Goal: Information Seeking & Learning: Learn about a topic

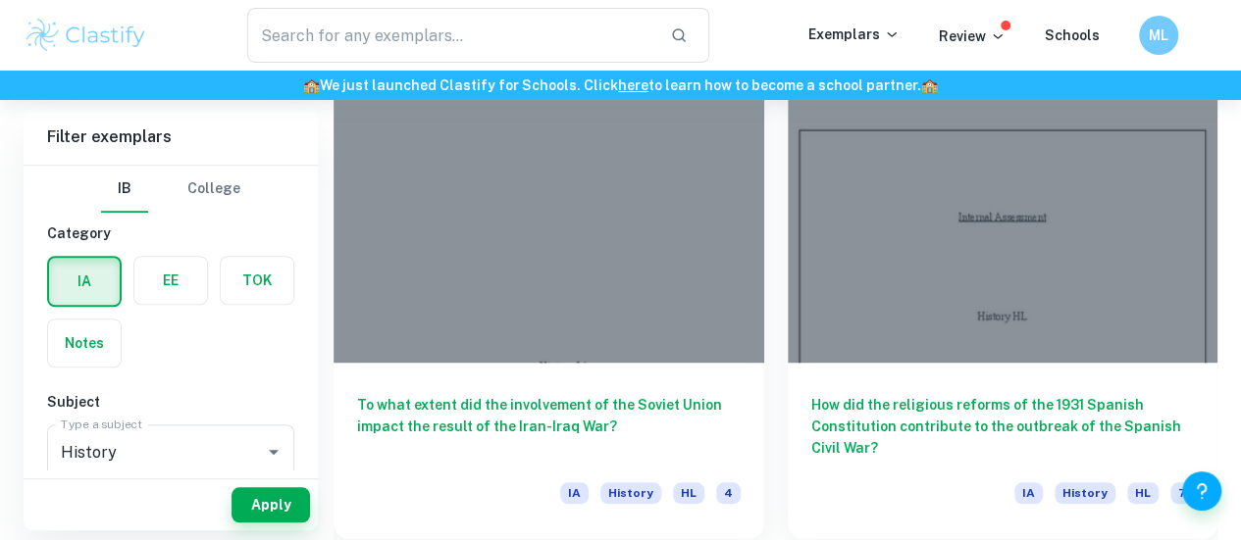
scroll to position [620, 0]
click at [255, 273] on label "button" at bounding box center [257, 280] width 73 height 47
click at [0, 0] on input "radio" at bounding box center [0, 0] width 0 height 0
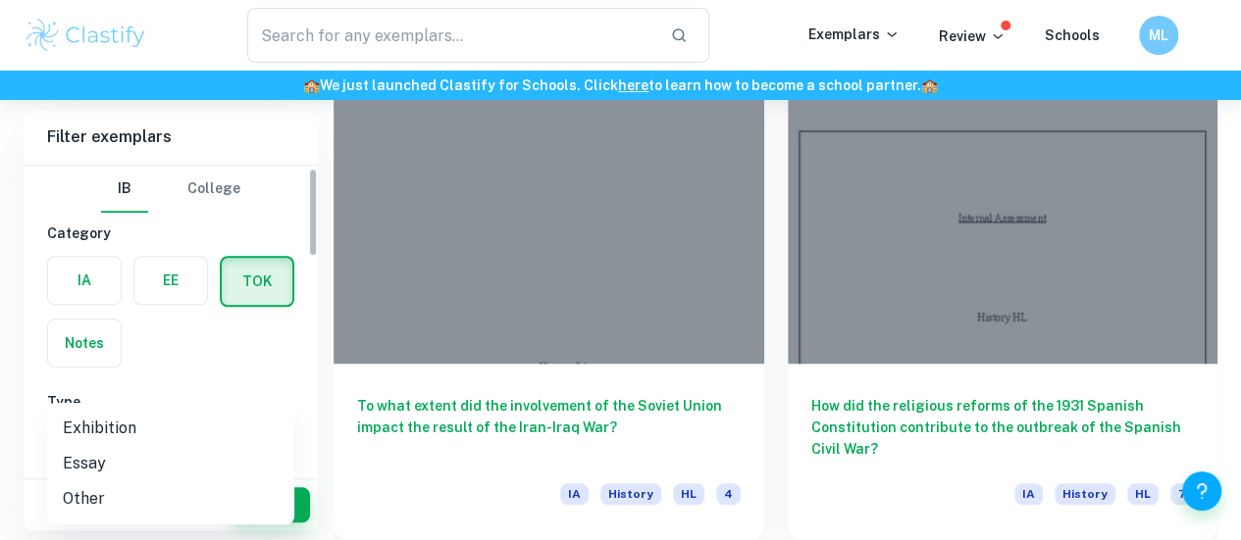
scroll to position [7, 0]
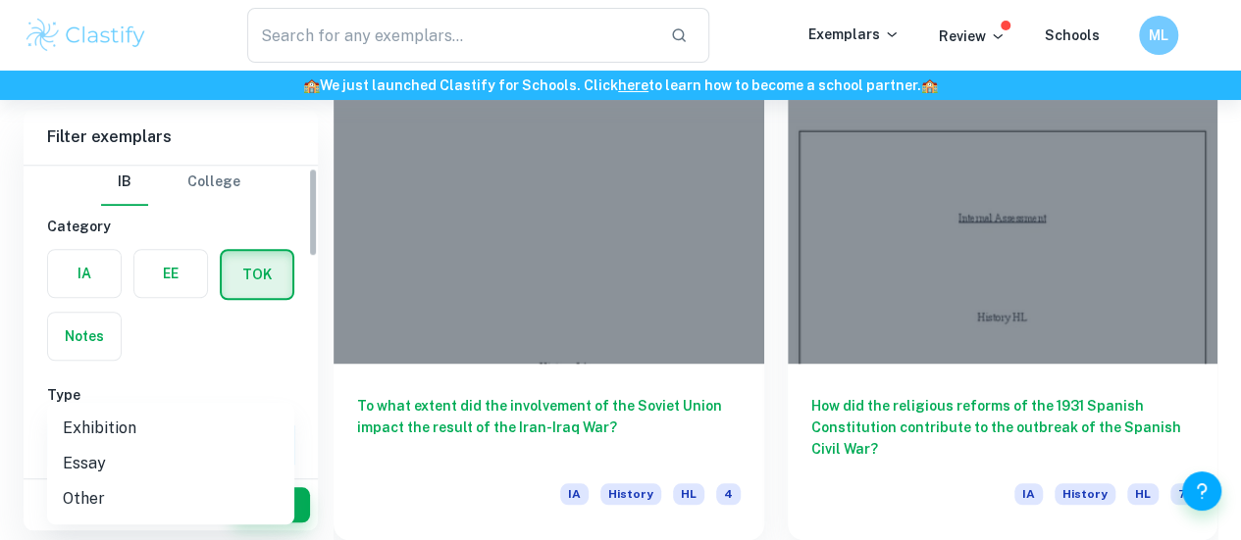
click at [163, 427] on li "Exhibition" at bounding box center [170, 428] width 247 height 35
type input "Exhibition"
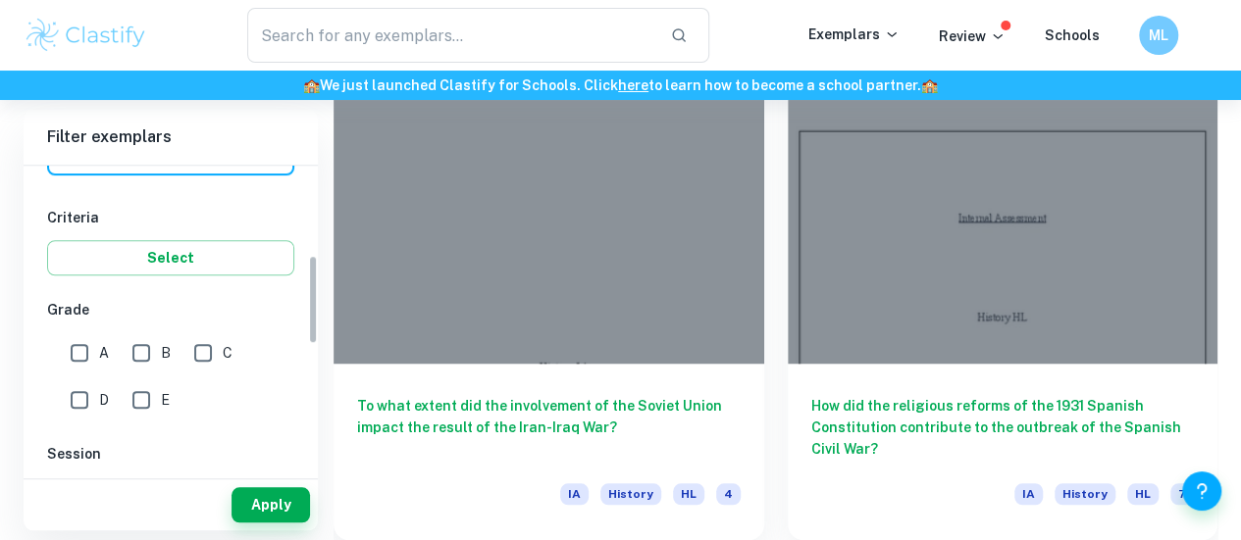
scroll to position [303, 0]
click at [91, 356] on input "A" at bounding box center [79, 353] width 39 height 39
checkbox input "true"
click at [263, 502] on button "Apply" at bounding box center [270, 504] width 78 height 35
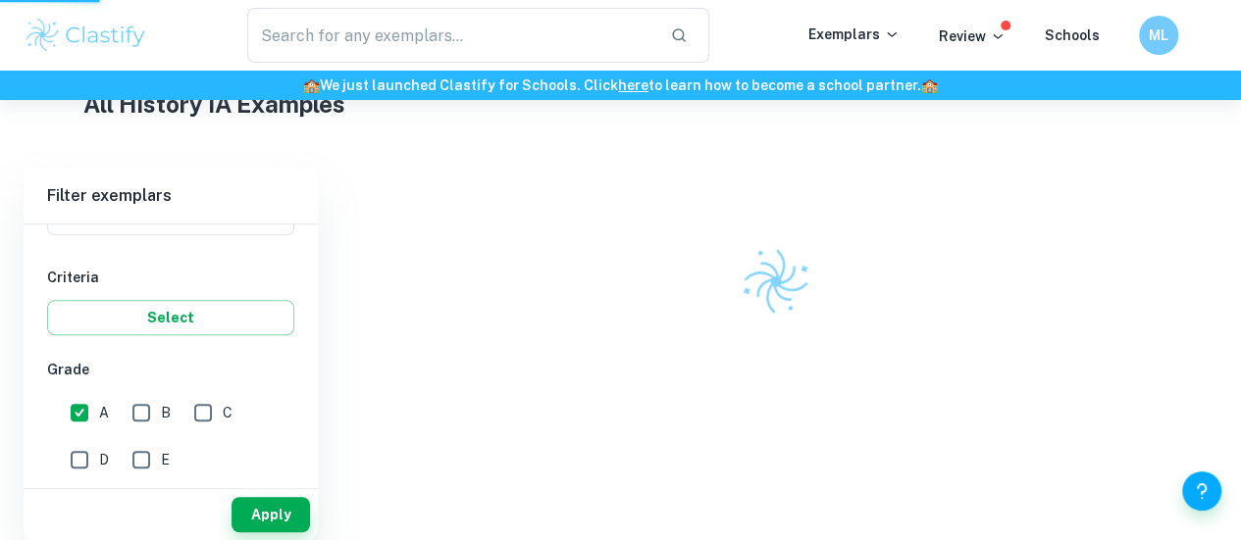
scroll to position [463, 0]
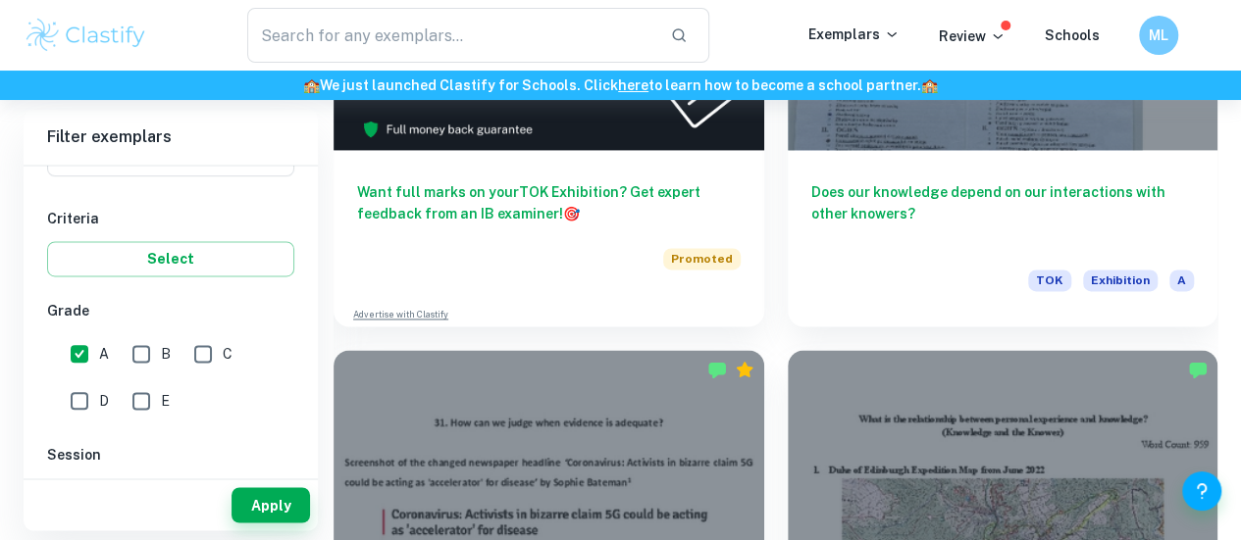
scroll to position [1355, 0]
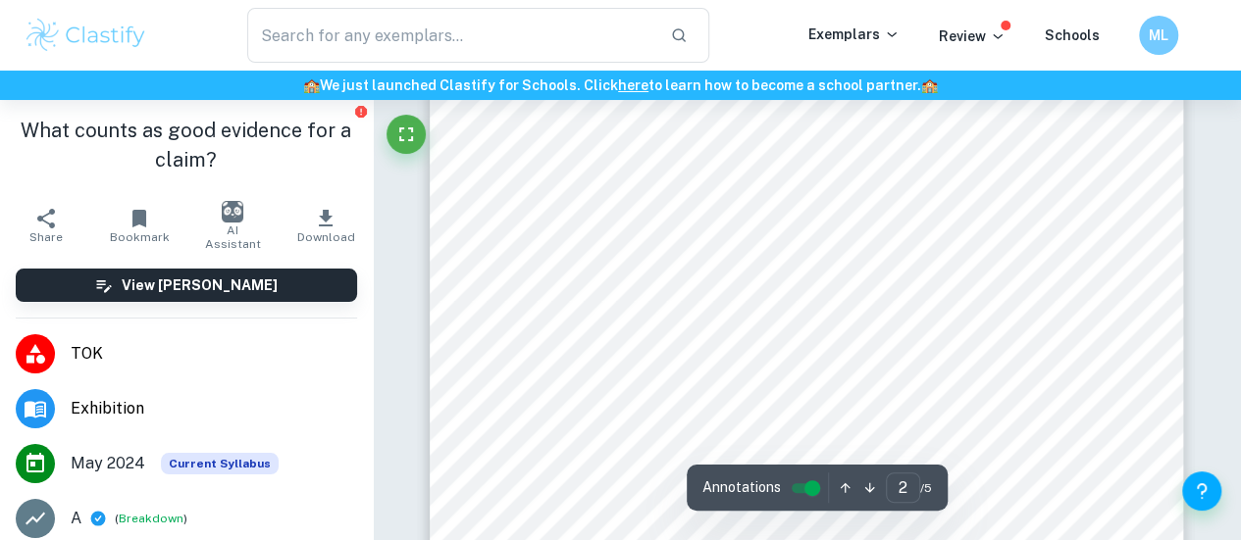
scroll to position [749, 0]
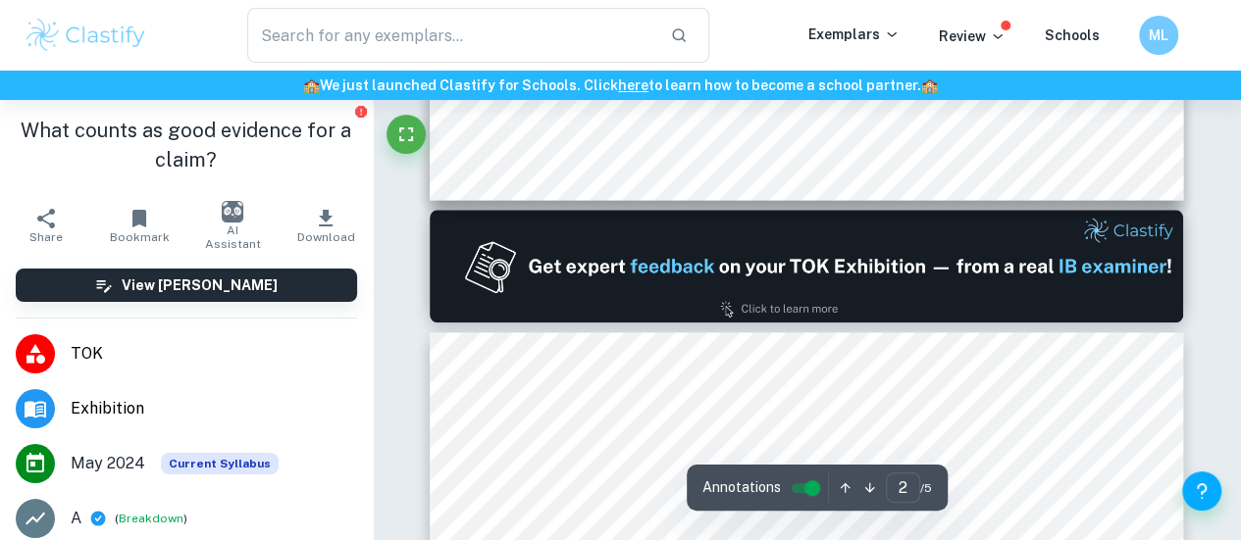
type input "1"
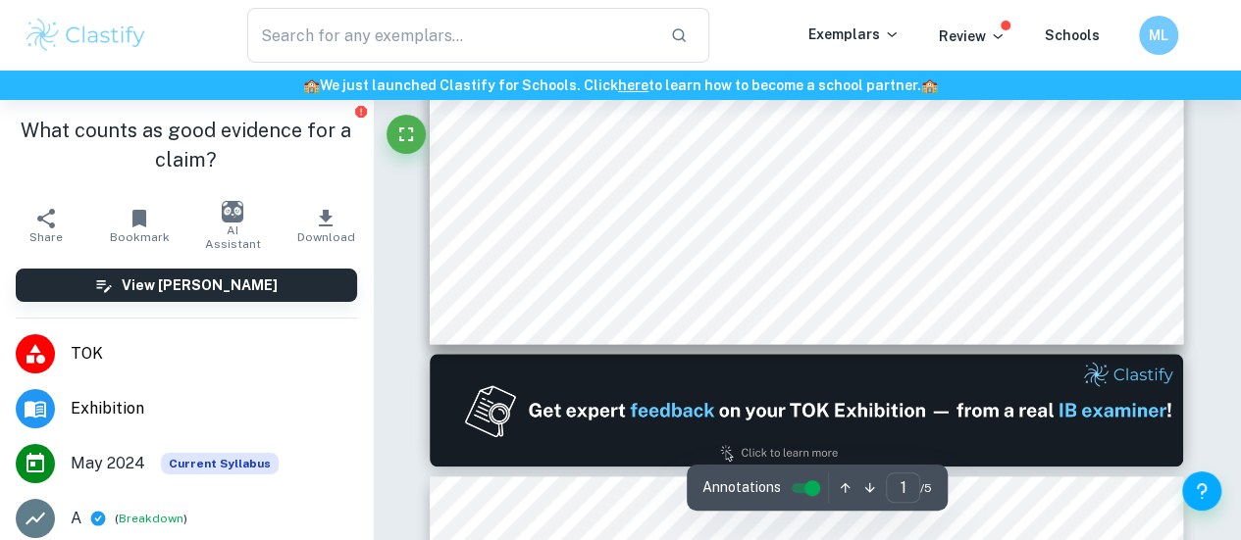
scroll to position [0, 0]
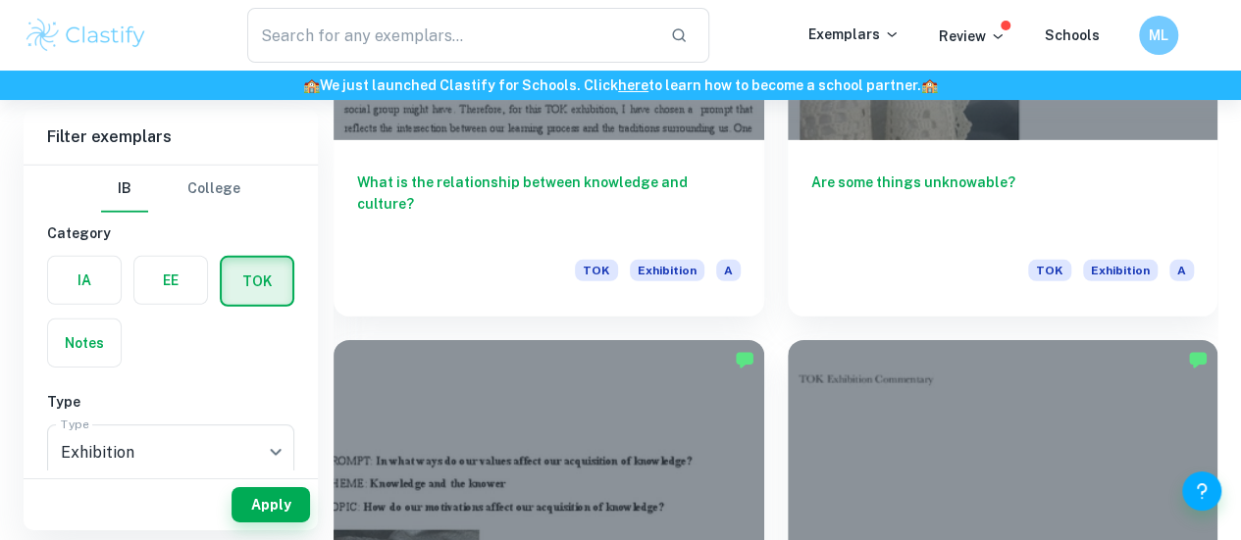
scroll to position [2933, 0]
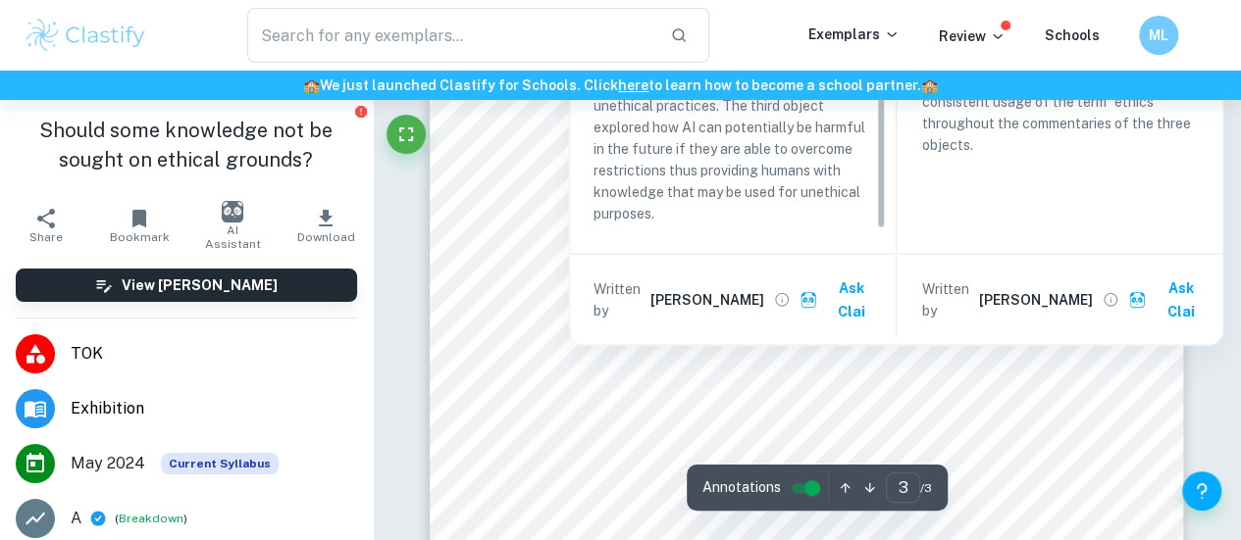
scroll to position [2426, 0]
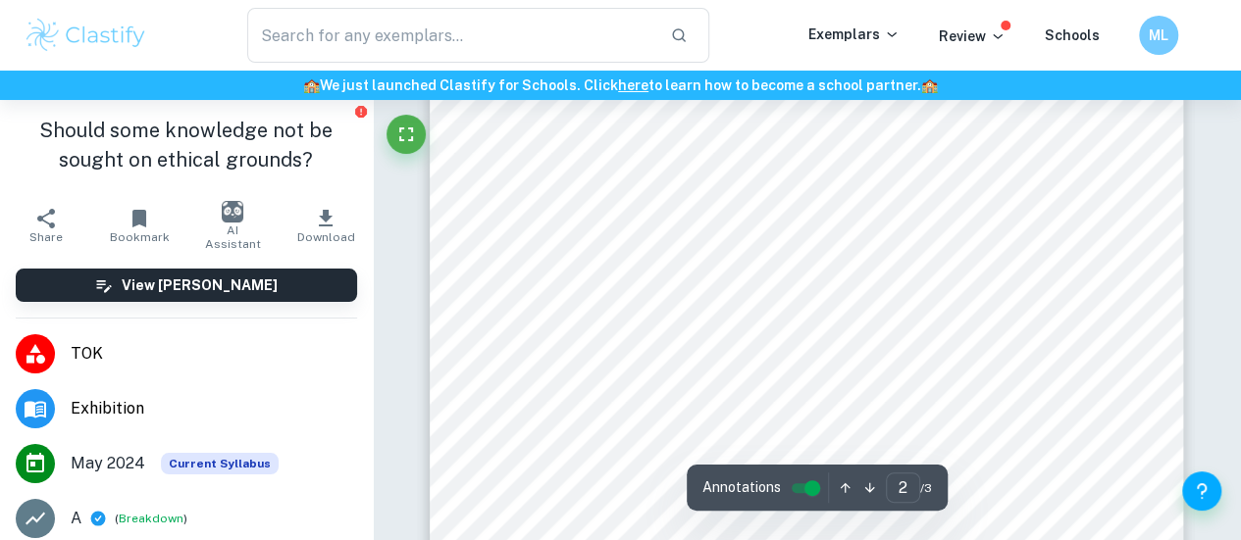
type input "1"
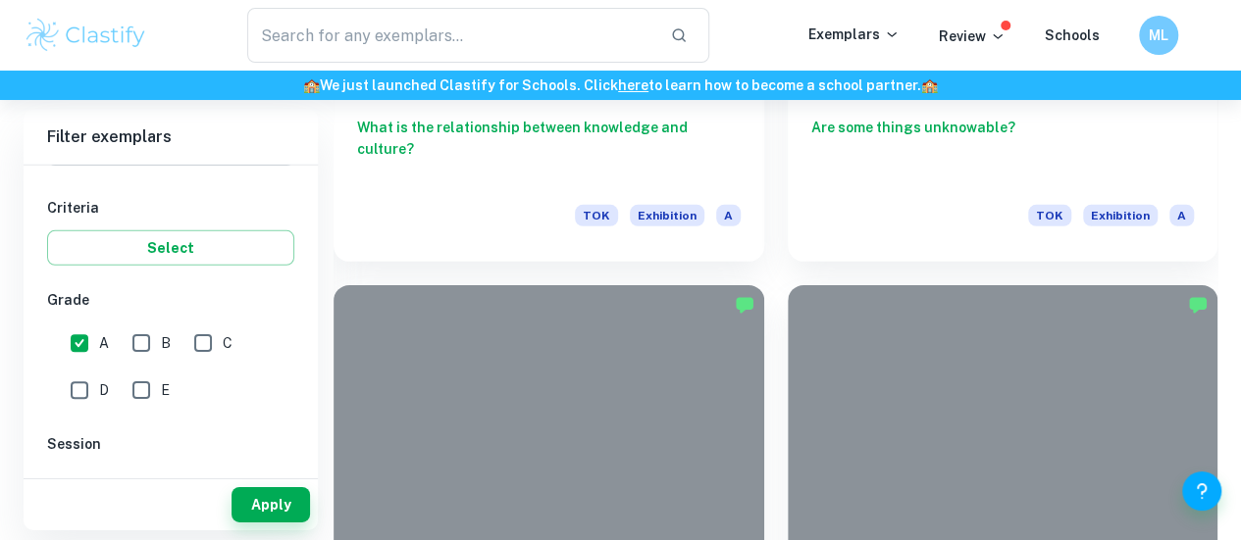
scroll to position [2550, 0]
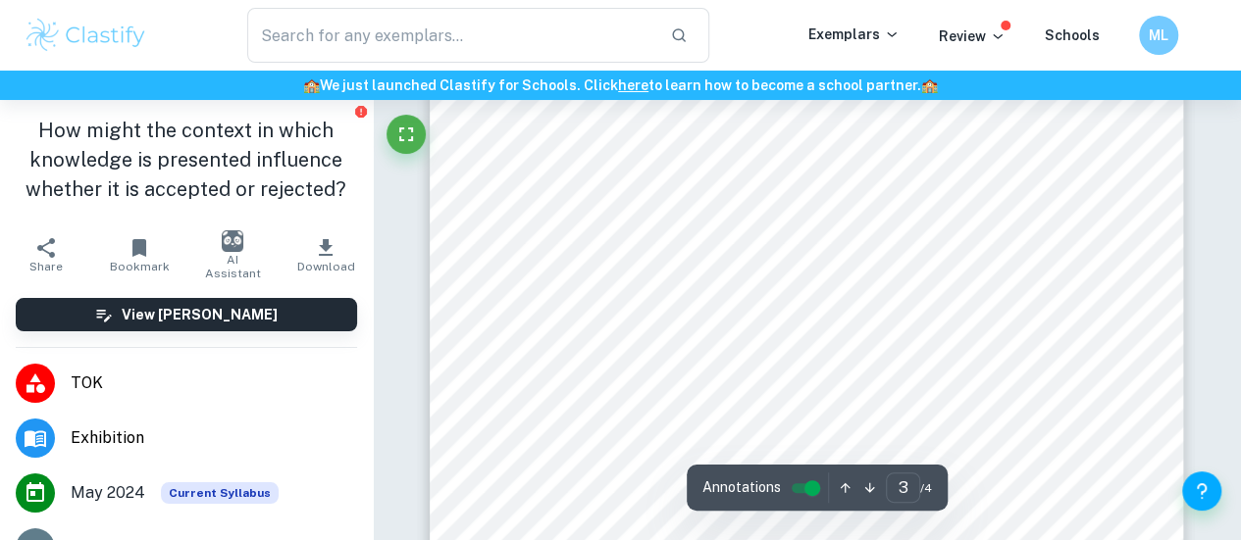
type input "4"
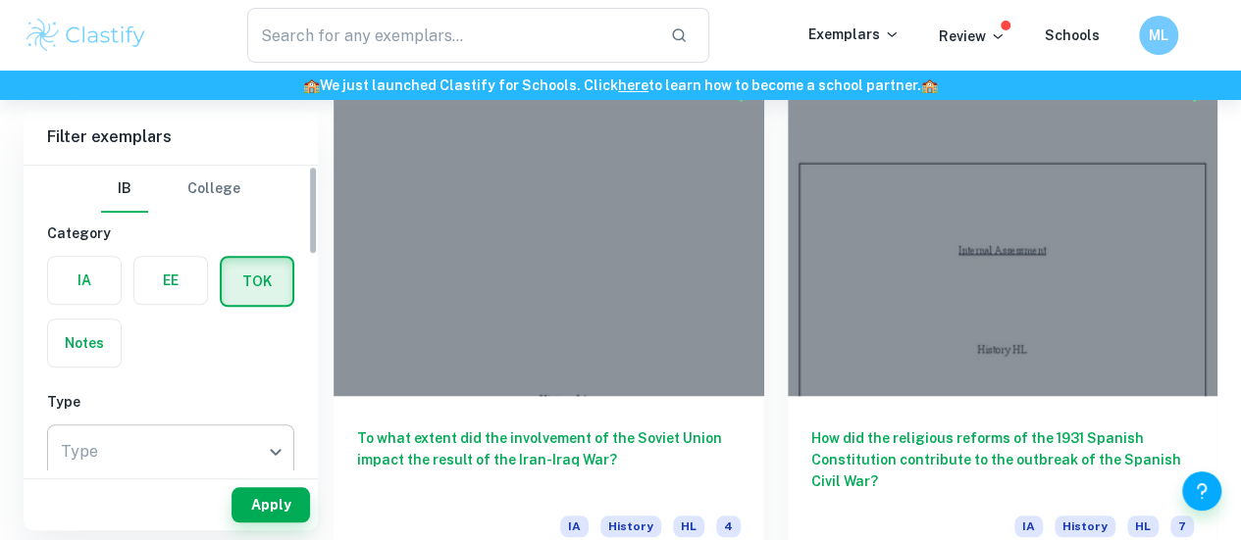
scroll to position [587, 0]
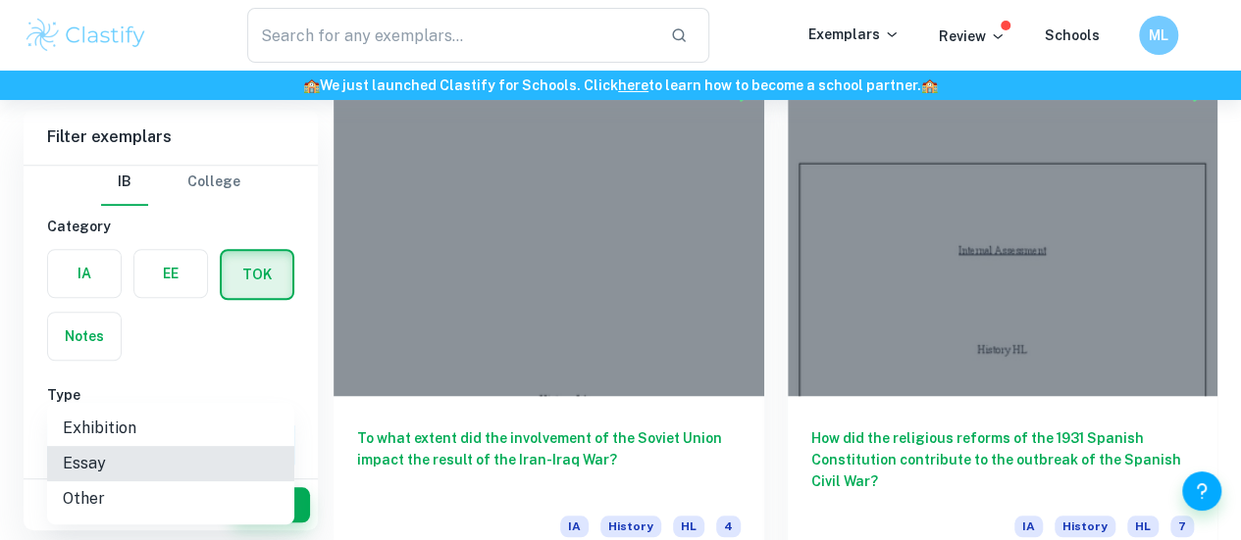
click at [136, 471] on li "Essay" at bounding box center [170, 463] width 247 height 35
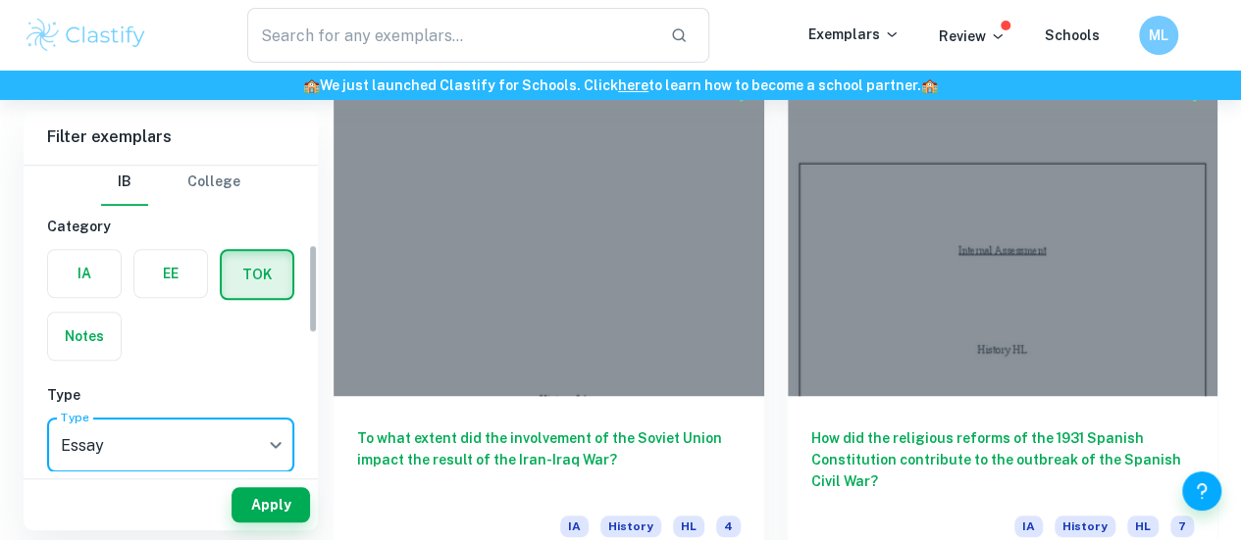
scroll to position [408, 0]
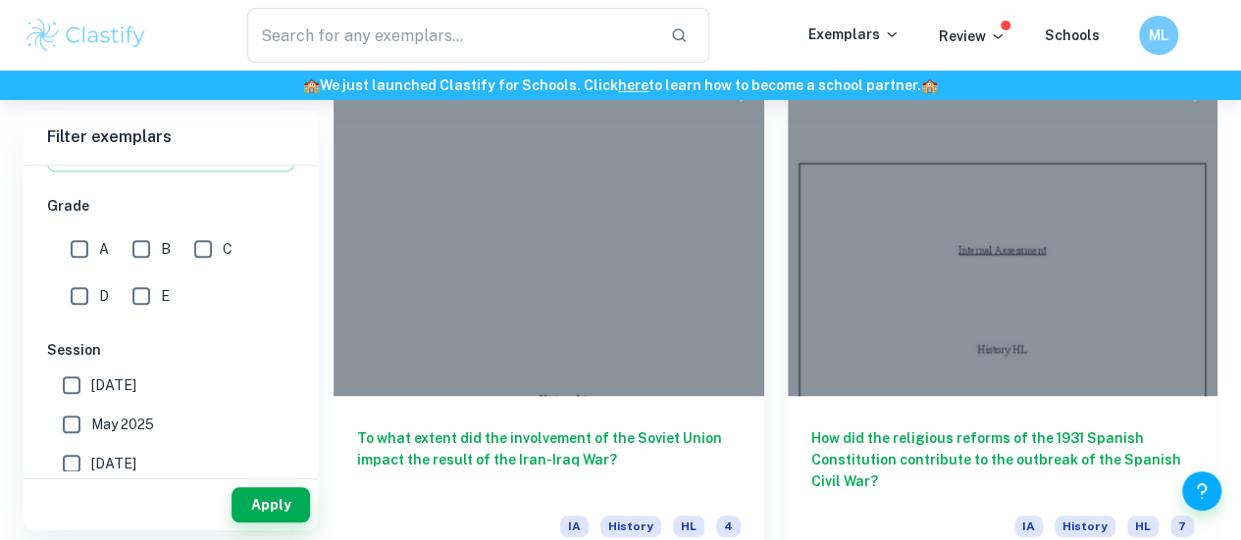
click at [82, 249] on input "A" at bounding box center [79, 249] width 39 height 39
checkbox input "true"
click at [267, 504] on button "Apply" at bounding box center [270, 504] width 78 height 35
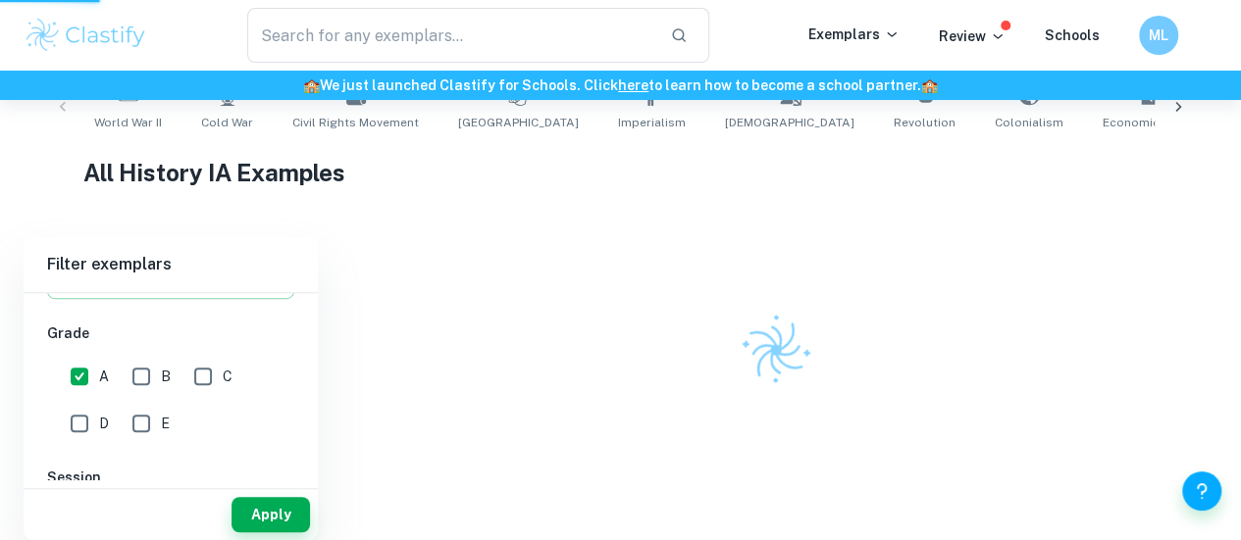
scroll to position [414, 0]
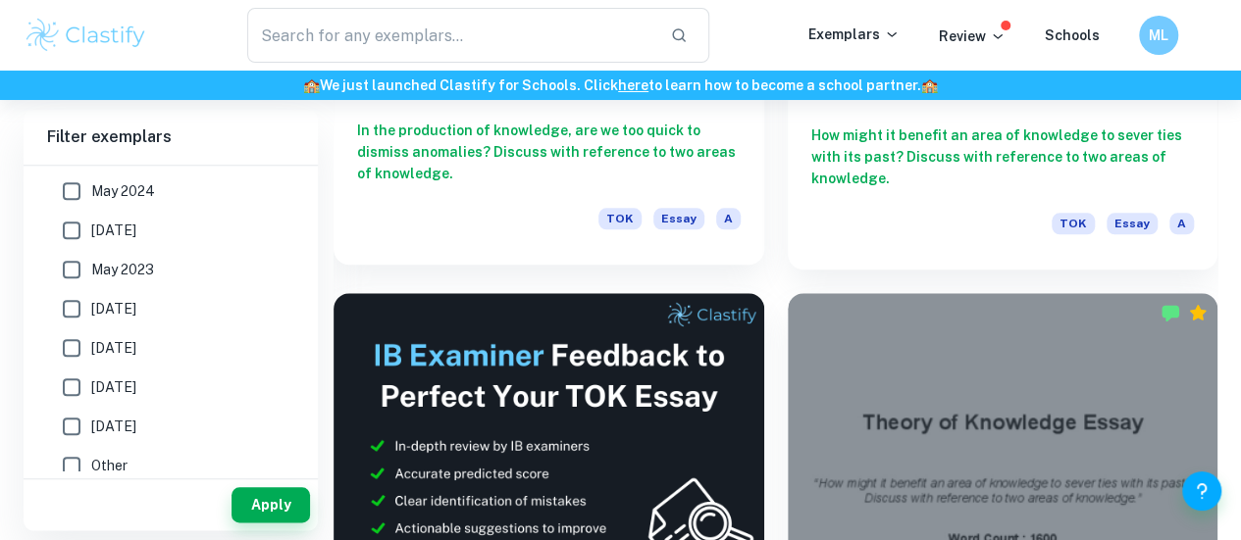
scroll to position [890, 0]
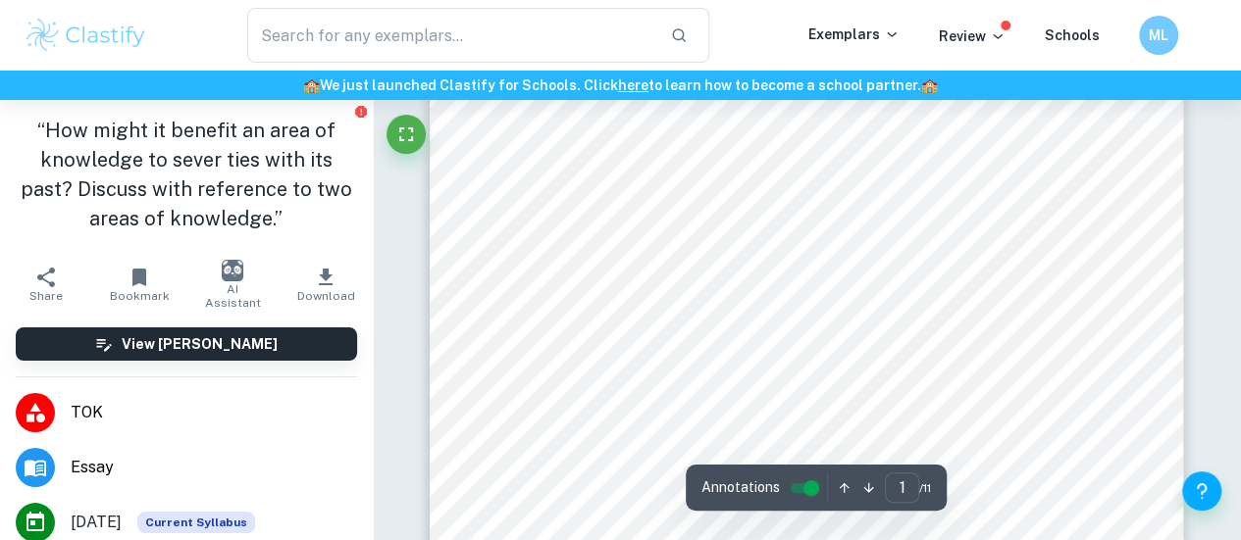
scroll to position [180, 0]
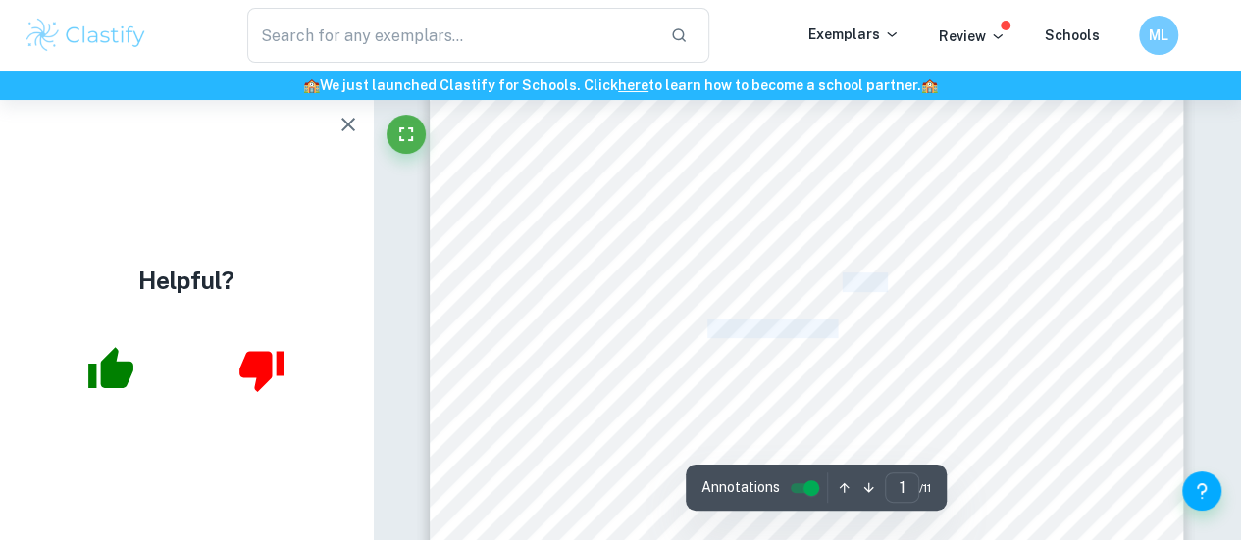
drag, startPoint x: 846, startPoint y: 278, endPoint x: 906, endPoint y: 287, distance: 60.6
click at [906, 287] on div "Theory of Knowledge Essay <How might it benefit an area of knowledge to sever t…" at bounding box center [806, 426] width 753 height 975
click at [352, 127] on icon "button" at bounding box center [348, 125] width 24 height 24
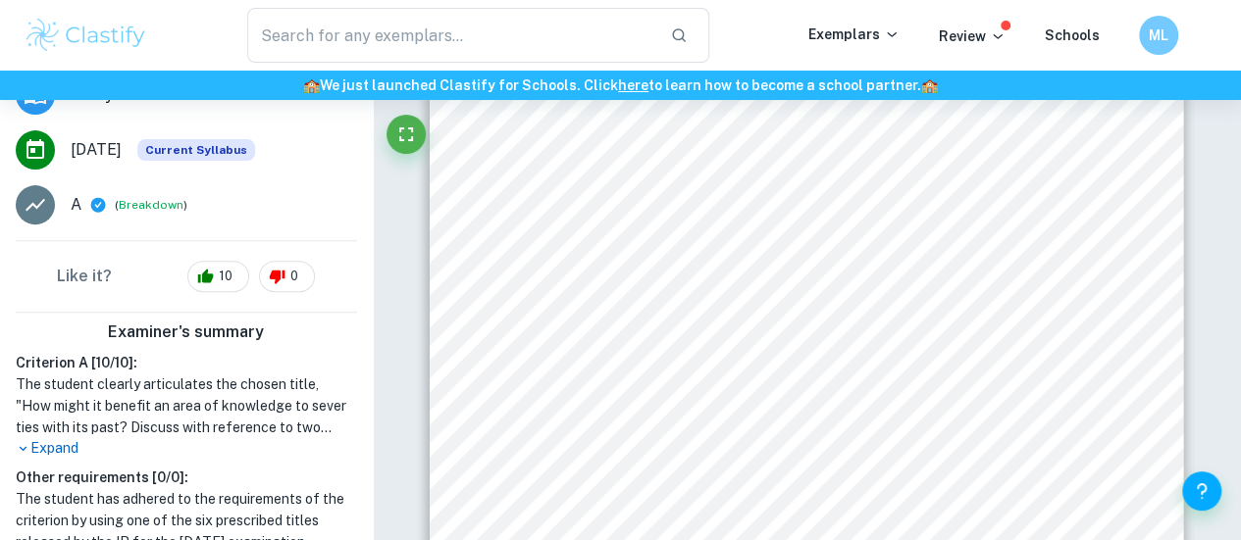
scroll to position [371, 0]
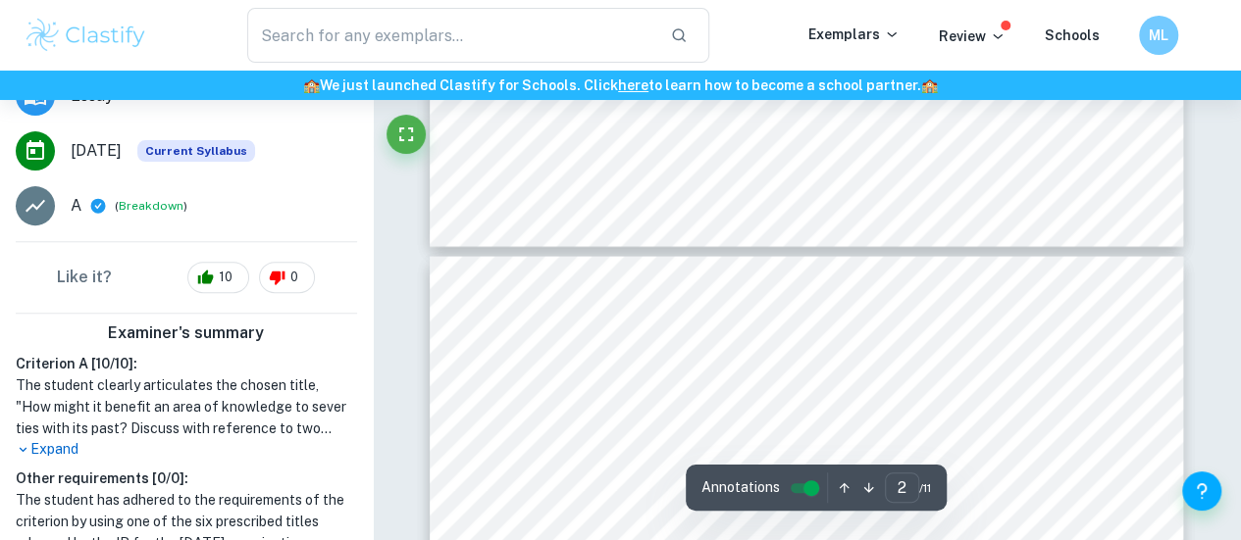
type input "3"
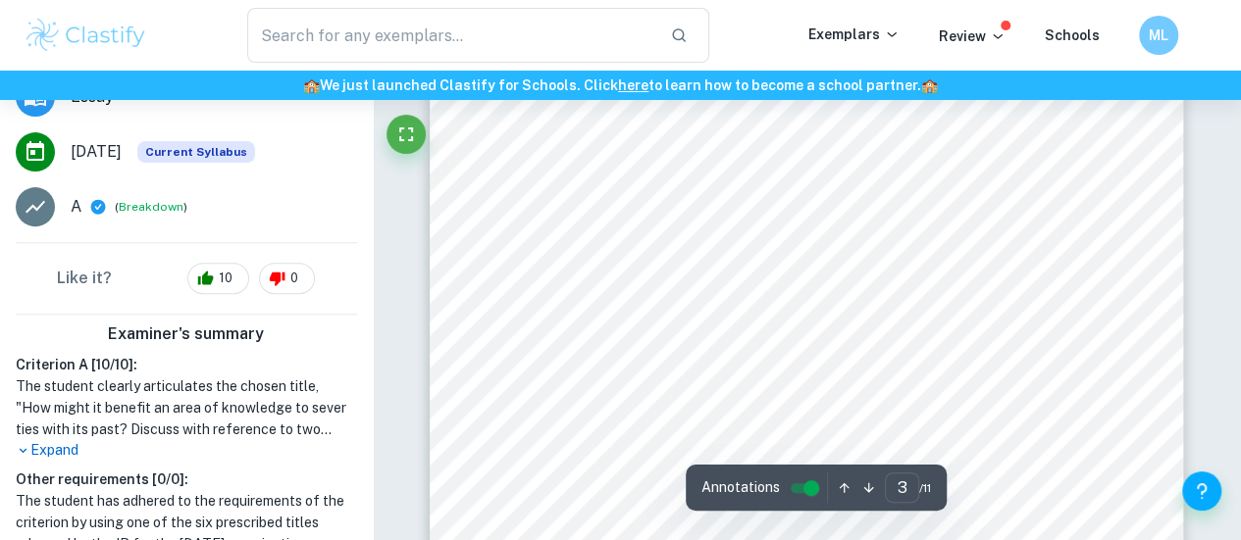
scroll to position [246, 0]
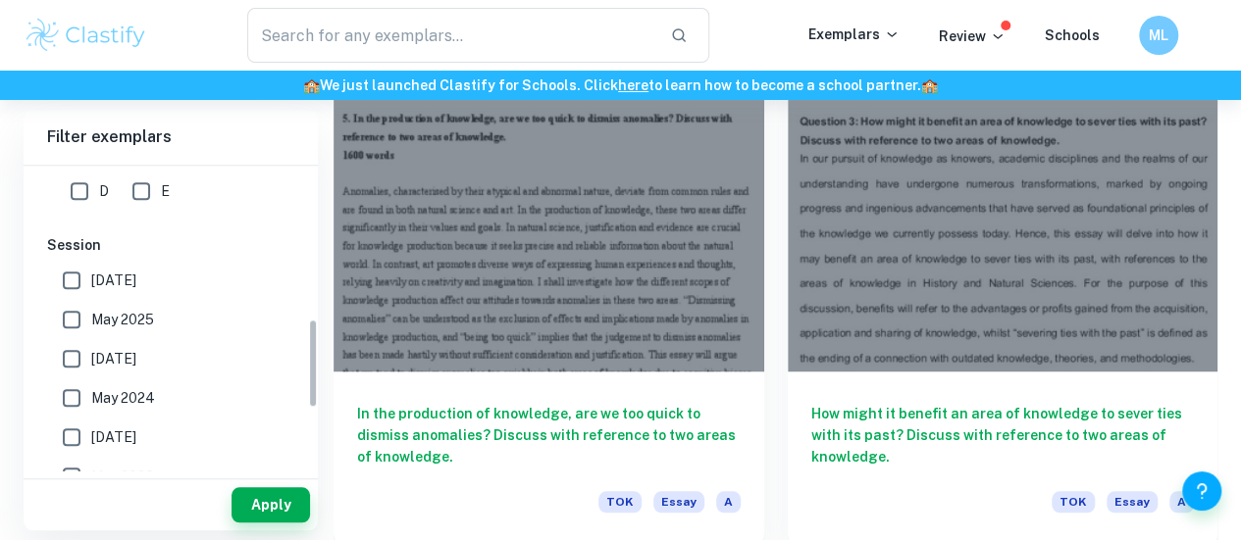
scroll to position [518, 0]
click at [129, 313] on span "May 2025" at bounding box center [122, 315] width 63 height 22
click at [91, 313] on input "May 2025" at bounding box center [71, 314] width 39 height 39
checkbox input "true"
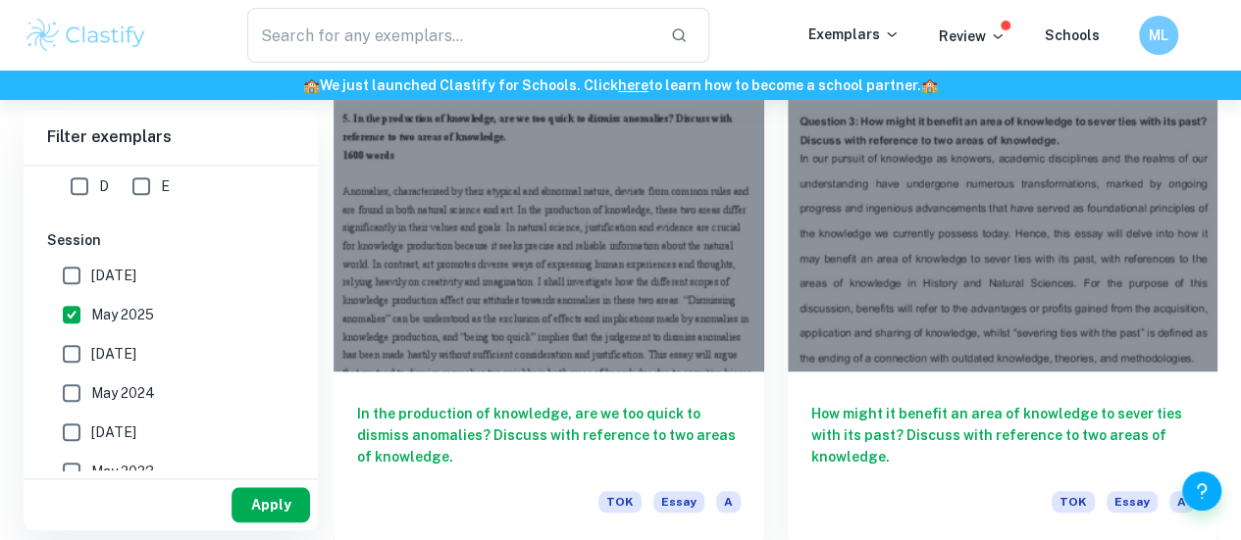
click at [277, 494] on button "Apply" at bounding box center [270, 504] width 78 height 35
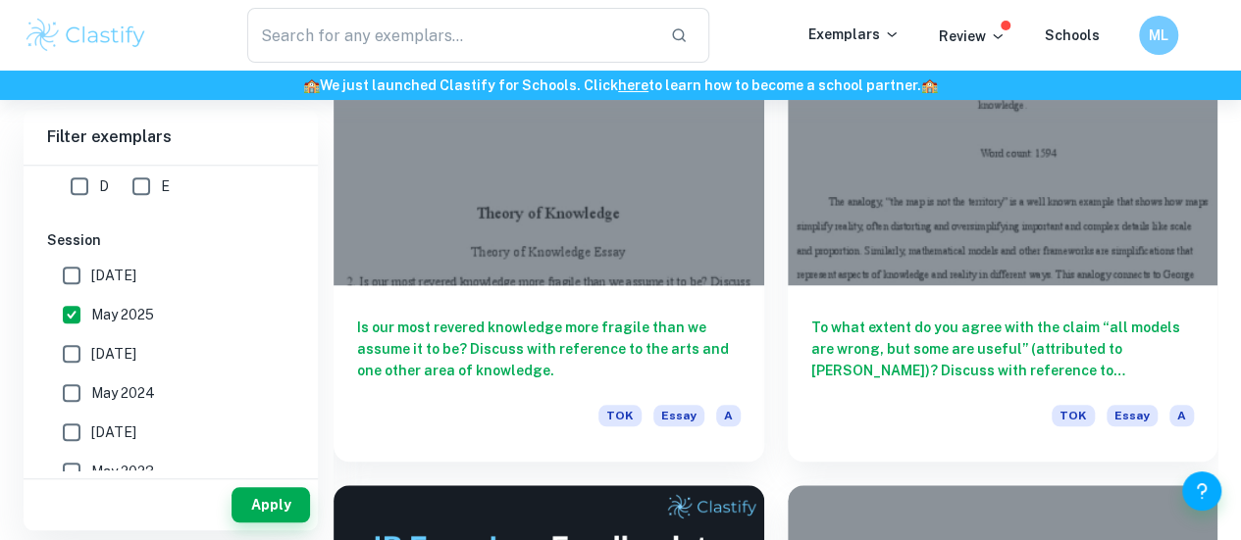
scroll to position [563, 0]
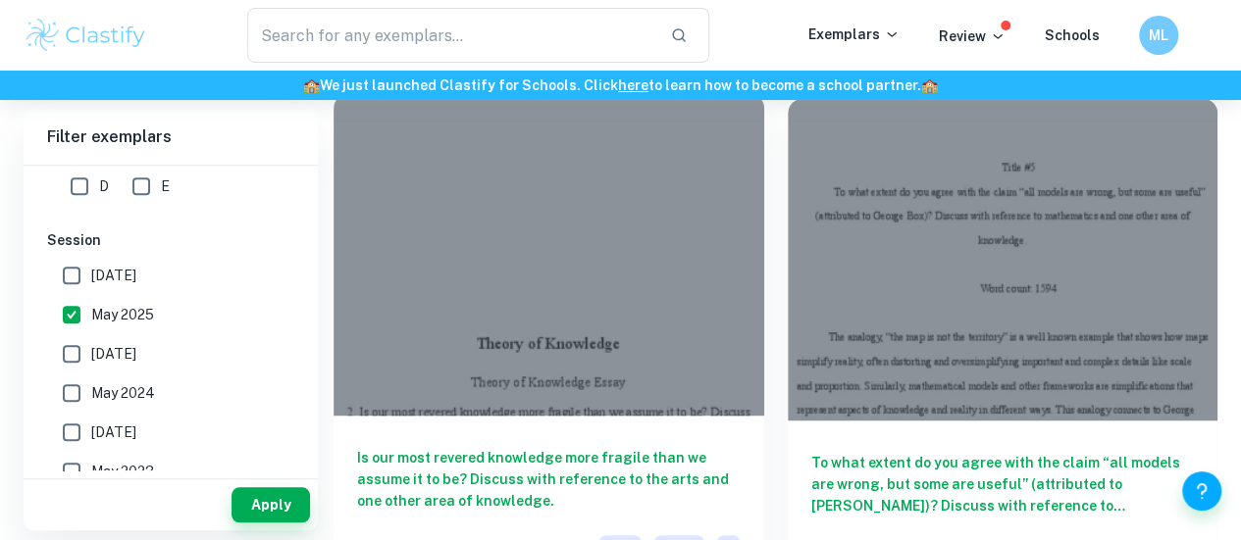
click at [485, 447] on h6 "Is our most revered knowledge more fragile than we assume it to be? Discuss wit…" at bounding box center [548, 479] width 383 height 65
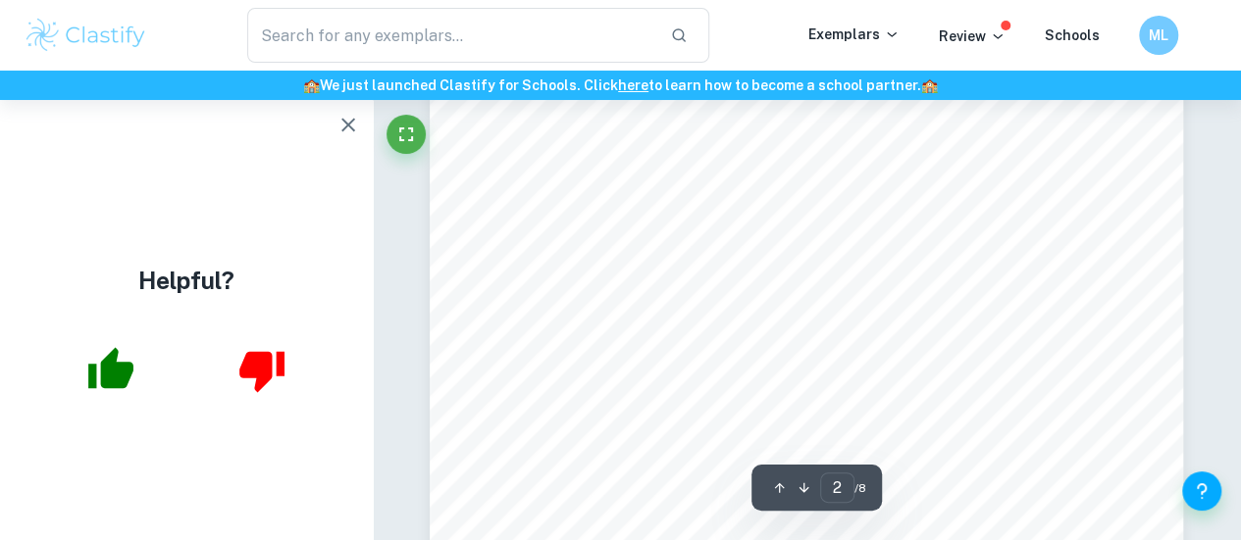
scroll to position [1556, 0]
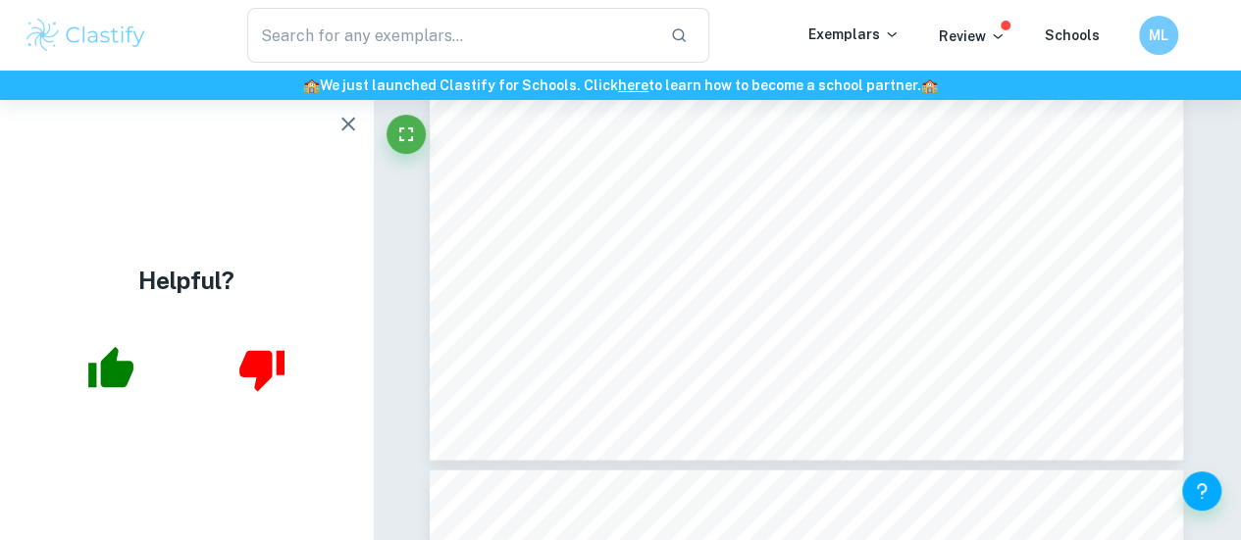
type input "3"
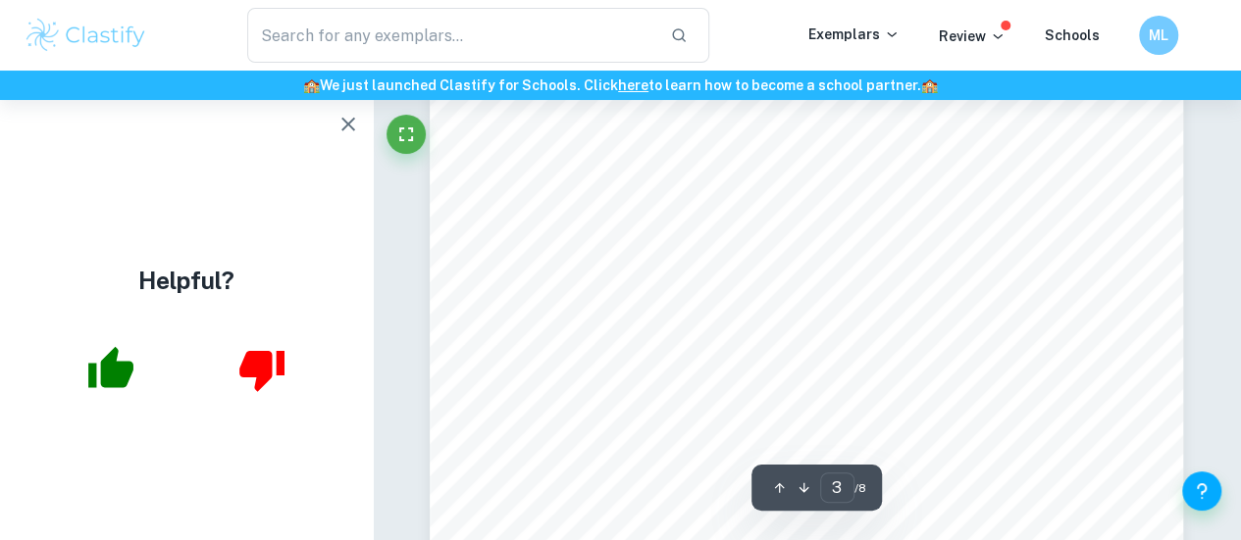
scroll to position [2821, 0]
click at [350, 123] on icon "button" at bounding box center [348, 125] width 24 height 24
